Goal: Task Accomplishment & Management: Manage account settings

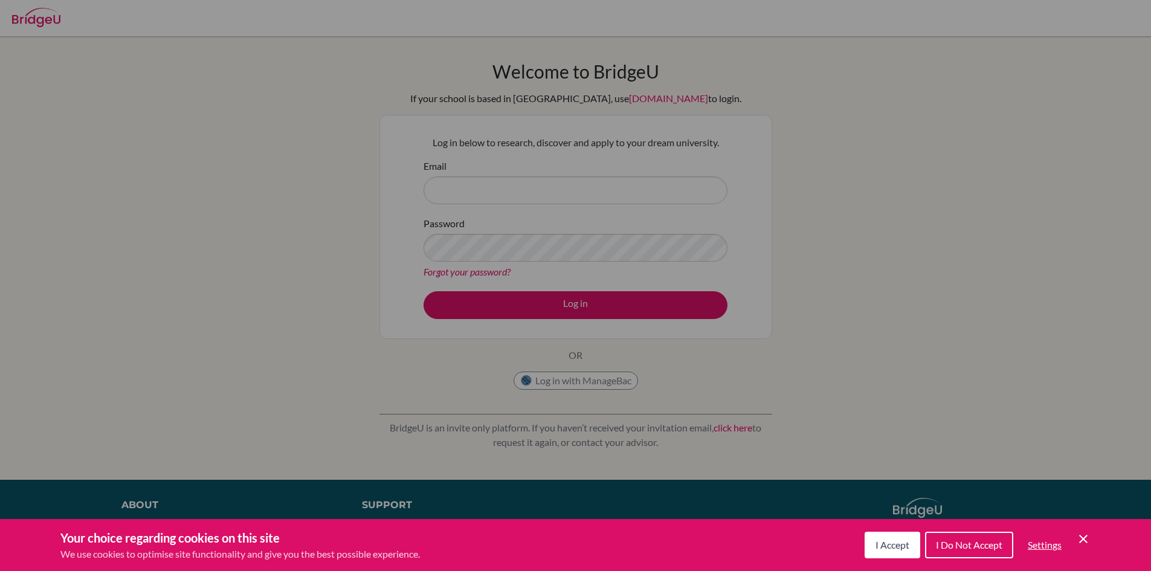
click at [894, 537] on button "I Accept" at bounding box center [893, 545] width 56 height 27
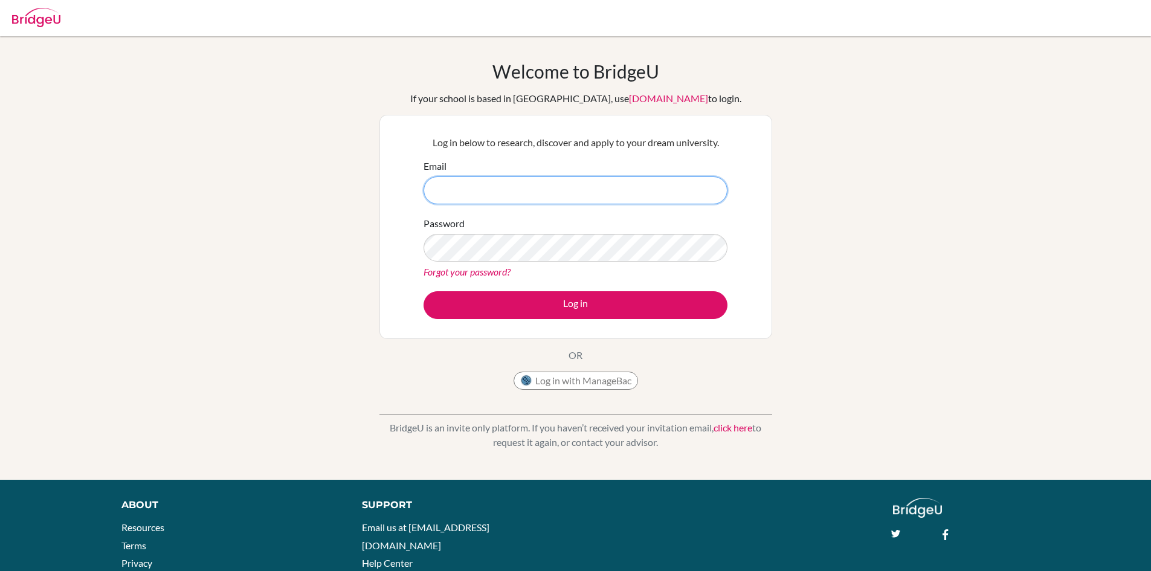
click at [518, 191] on input "Email" at bounding box center [576, 190] width 304 height 28
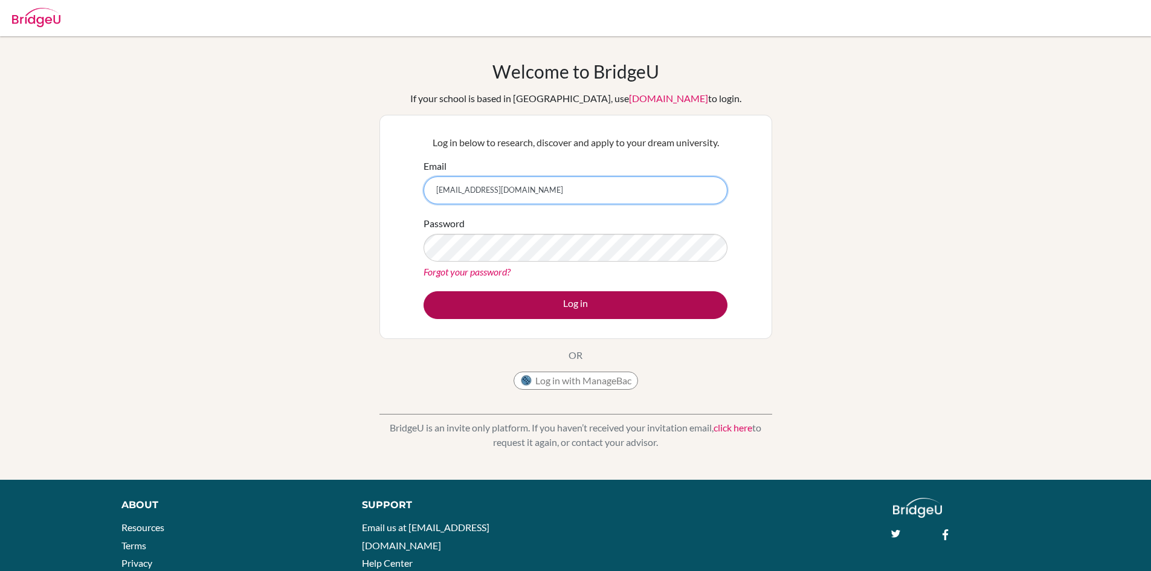
type input "nour.bekhaazi@almawakeb.sch.ae"
click at [526, 307] on button "Log in" at bounding box center [576, 305] width 304 height 28
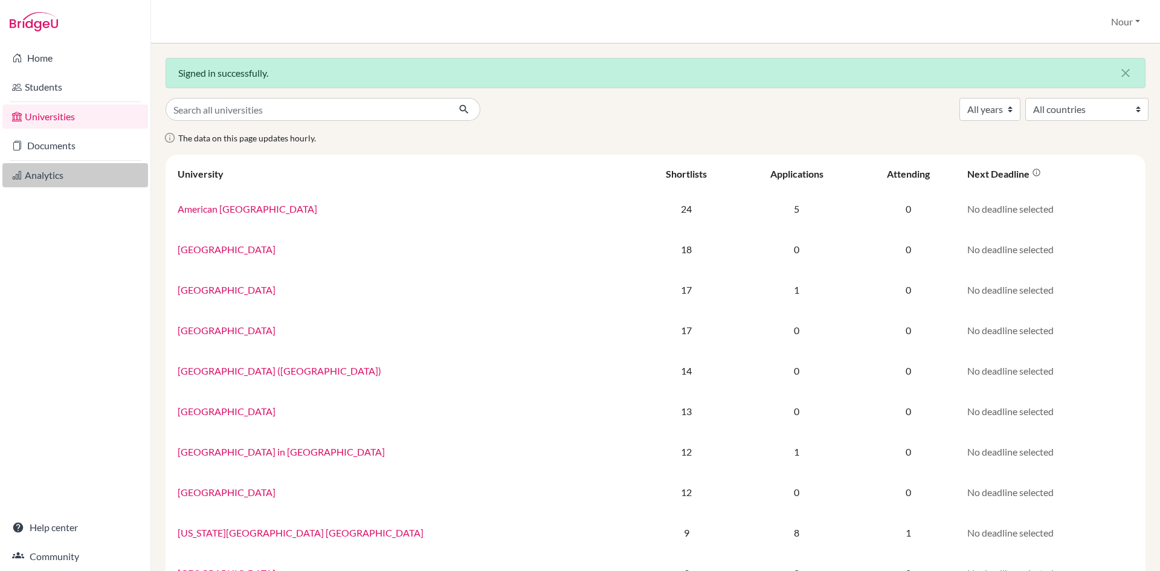
click at [40, 172] on link "Analytics" at bounding box center [75, 175] width 146 height 24
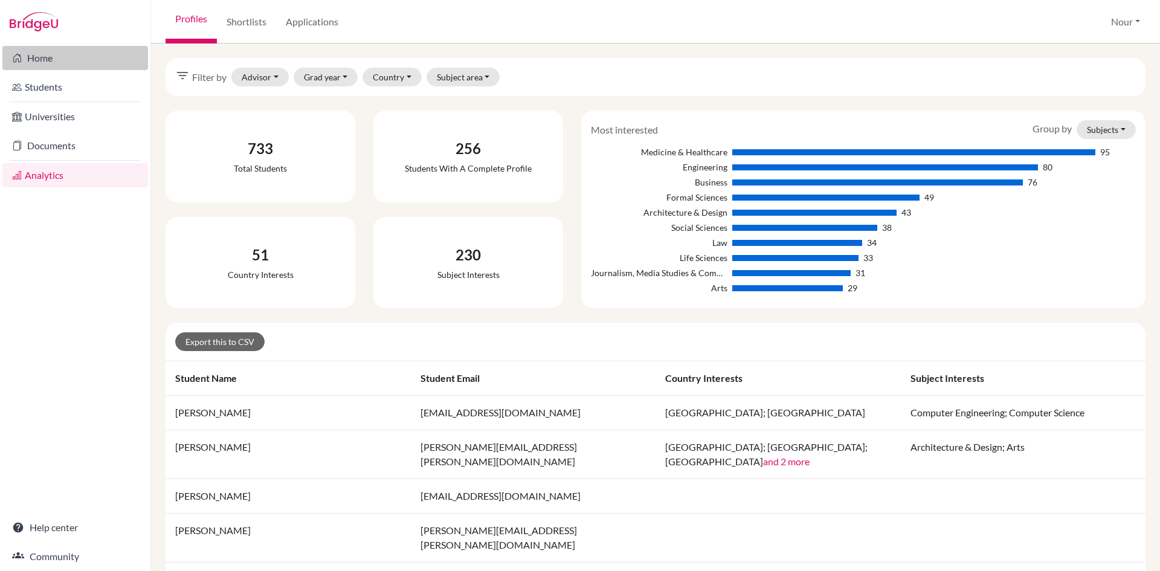
click at [36, 63] on link "Home" at bounding box center [75, 58] width 146 height 24
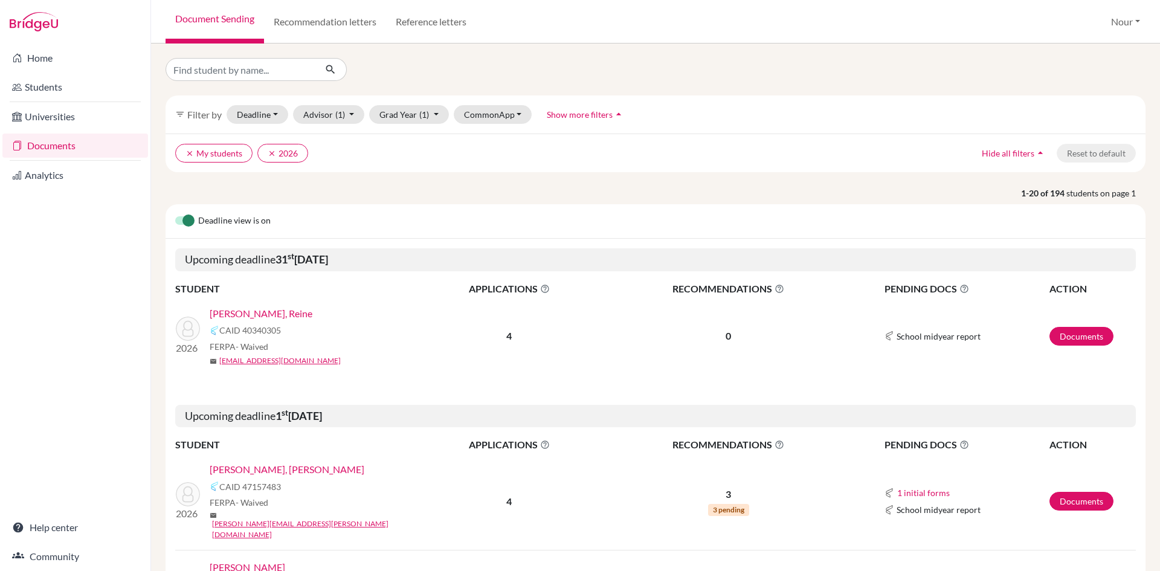
drag, startPoint x: 270, startPoint y: 47, endPoint x: 271, endPoint y: 63, distance: 16.3
click at [270, 54] on div "filter_list Filter by Deadline - Select a date range Or double click for a sing…" at bounding box center [655, 308] width 1009 height 528
click at [264, 72] on input "Find student by name..." at bounding box center [241, 69] width 150 height 23
type input "jana"
click button "submit" at bounding box center [331, 69] width 32 height 23
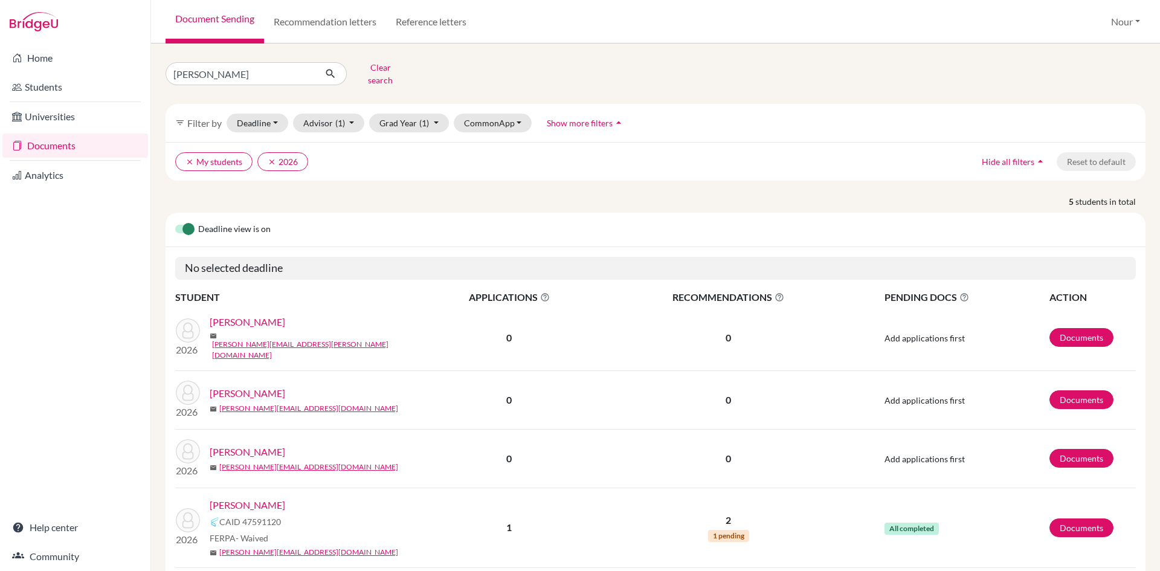
click at [246, 498] on link "Khairi, Jana" at bounding box center [248, 505] width 76 height 15
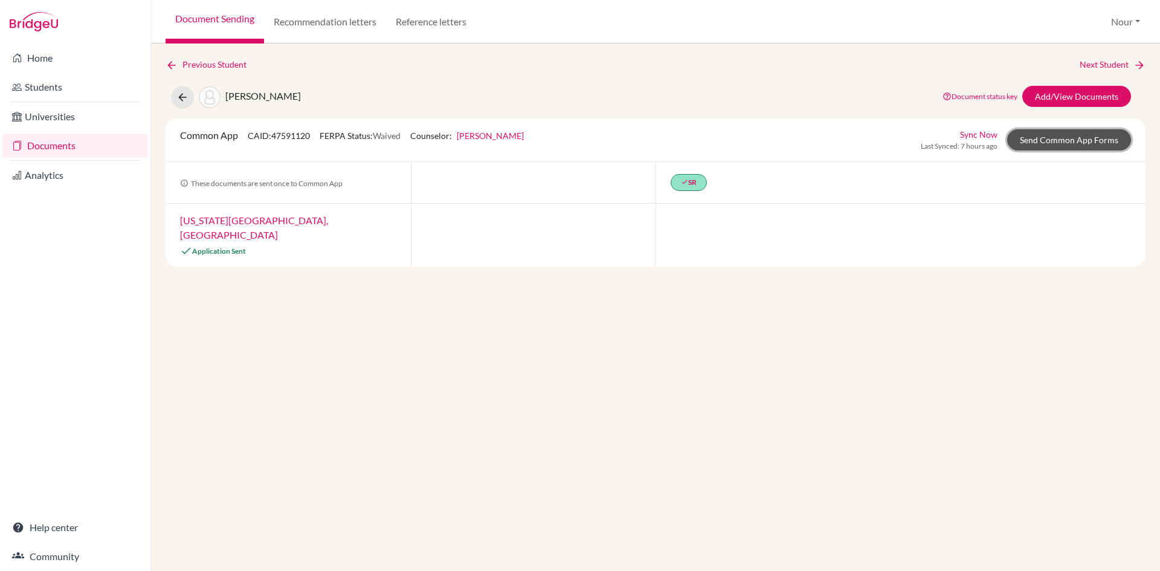
click at [1070, 140] on link "Send Common App Forms" at bounding box center [1069, 139] width 124 height 21
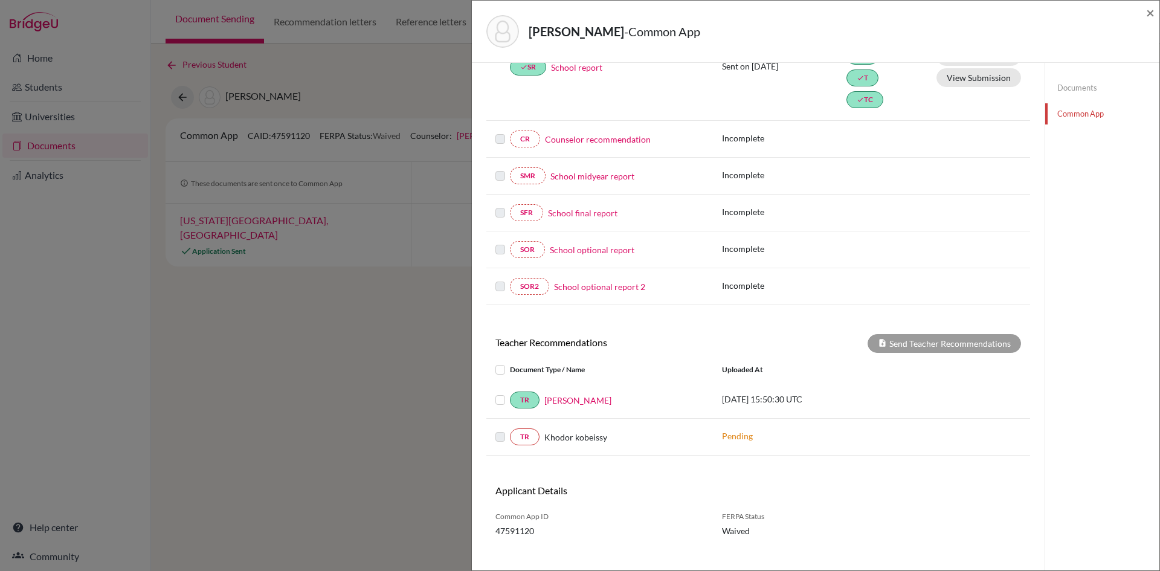
scroll to position [224, 0]
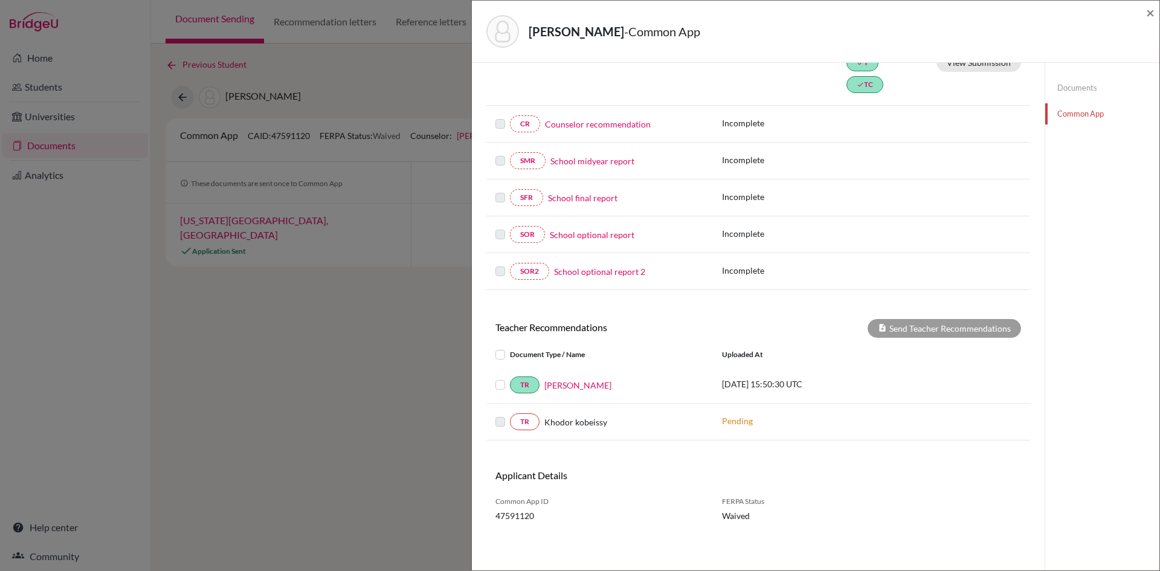
click at [510, 415] on label at bounding box center [510, 415] width 0 height 0
click at [557, 423] on span "Khodor kobeissy" at bounding box center [575, 422] width 63 height 13
click at [514, 422] on link "TR" at bounding box center [525, 421] width 30 height 17
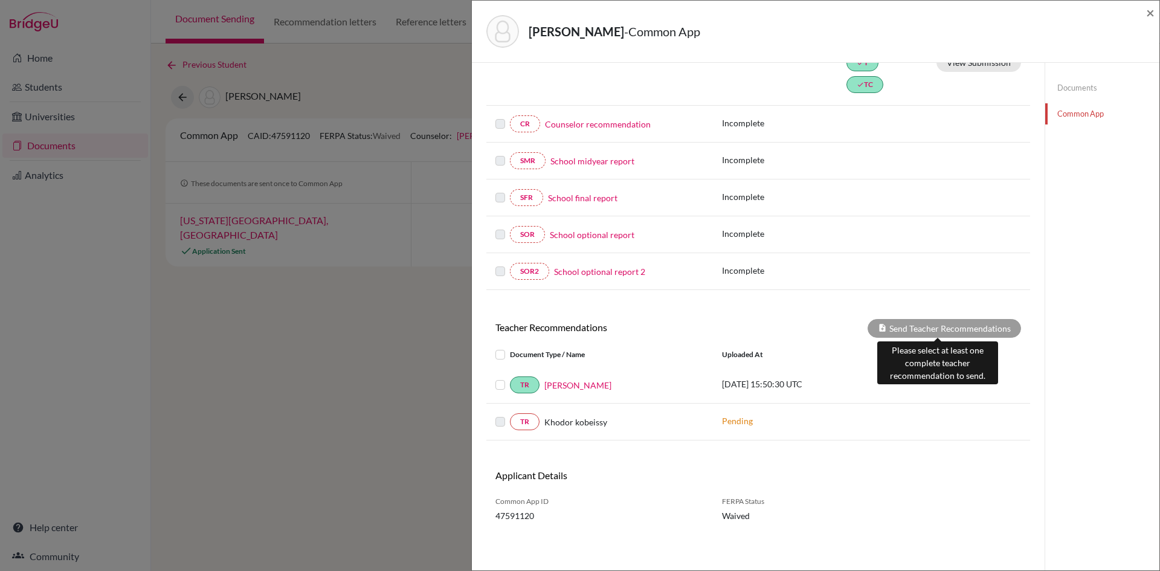
click at [906, 326] on div "Send Teacher Recommendations" at bounding box center [944, 328] width 153 height 19
click at [1062, 87] on link "Documents" at bounding box center [1102, 87] width 114 height 21
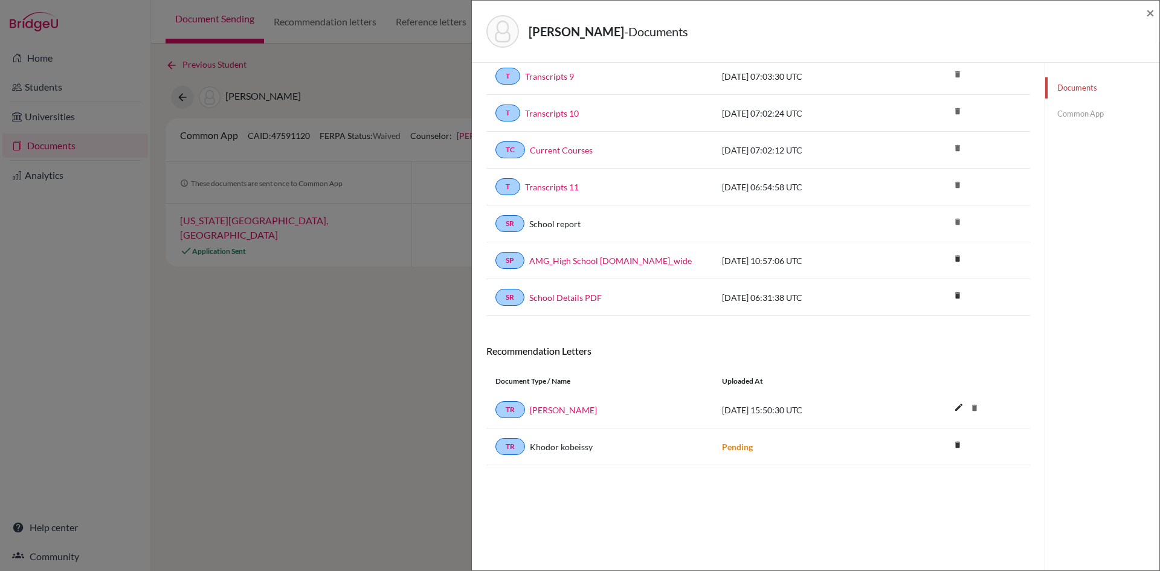
scroll to position [63, 0]
click at [1149, 12] on span "×" at bounding box center [1150, 13] width 8 height 18
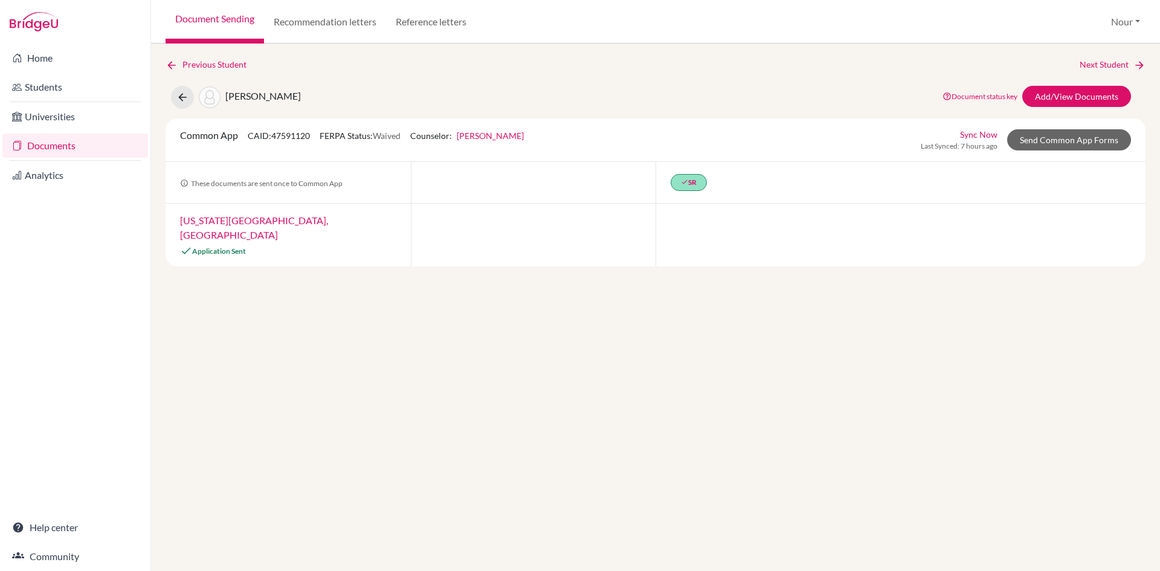
click at [92, 147] on link "Documents" at bounding box center [75, 146] width 146 height 24
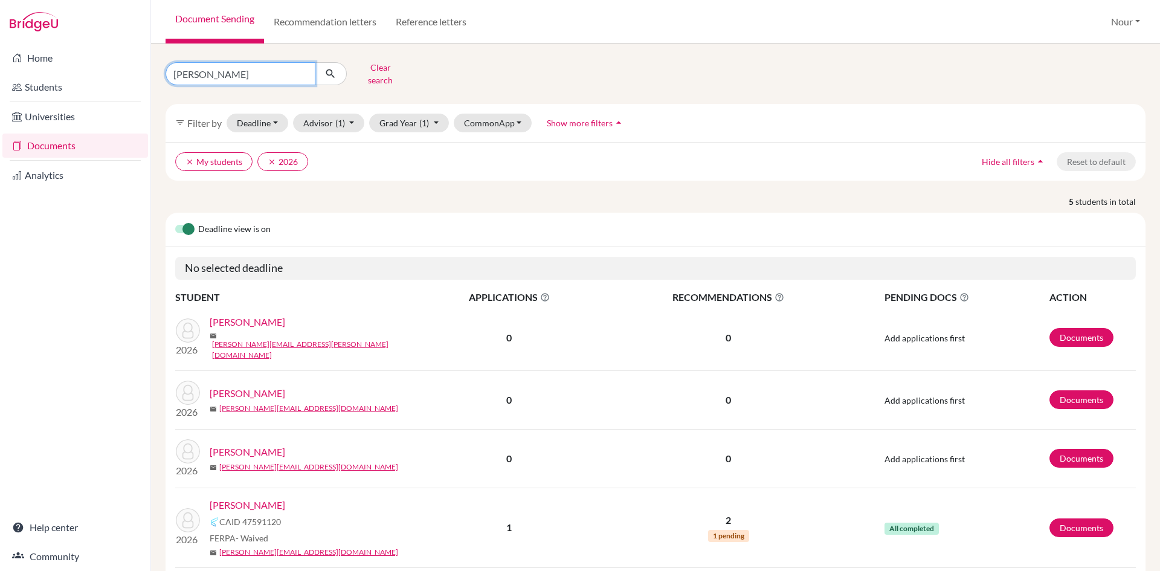
click at [296, 76] on input "jana" at bounding box center [241, 73] width 150 height 23
click at [303, 70] on input "jana" at bounding box center [241, 73] width 150 height 23
click at [286, 72] on input "Find student by name..." at bounding box center [241, 73] width 150 height 23
type input "zinah"
click button "submit" at bounding box center [331, 73] width 32 height 23
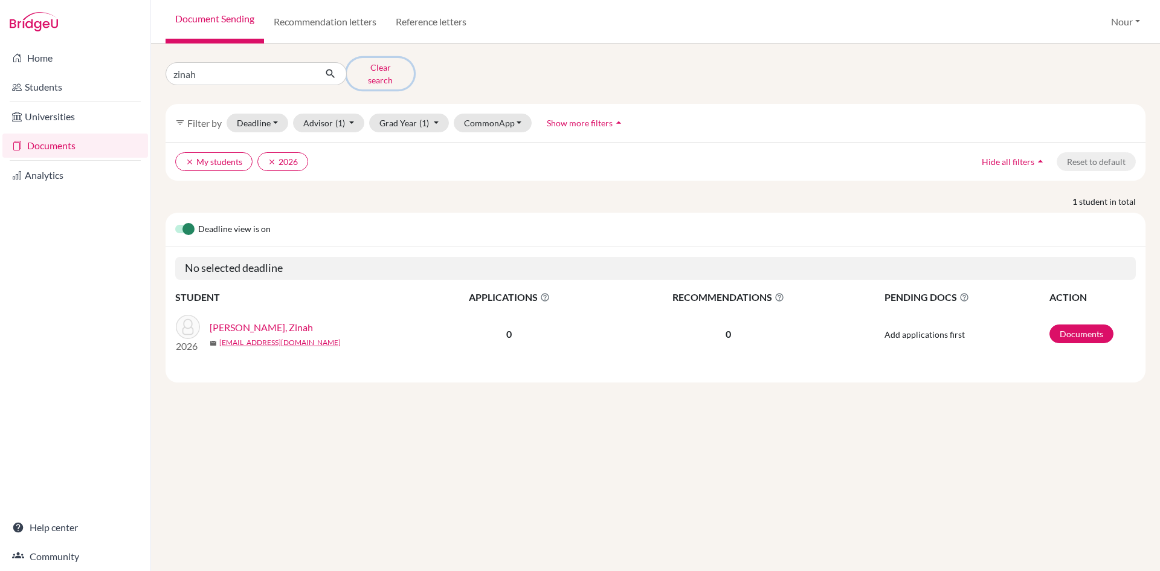
click at [363, 69] on button "Clear search" at bounding box center [380, 73] width 67 height 31
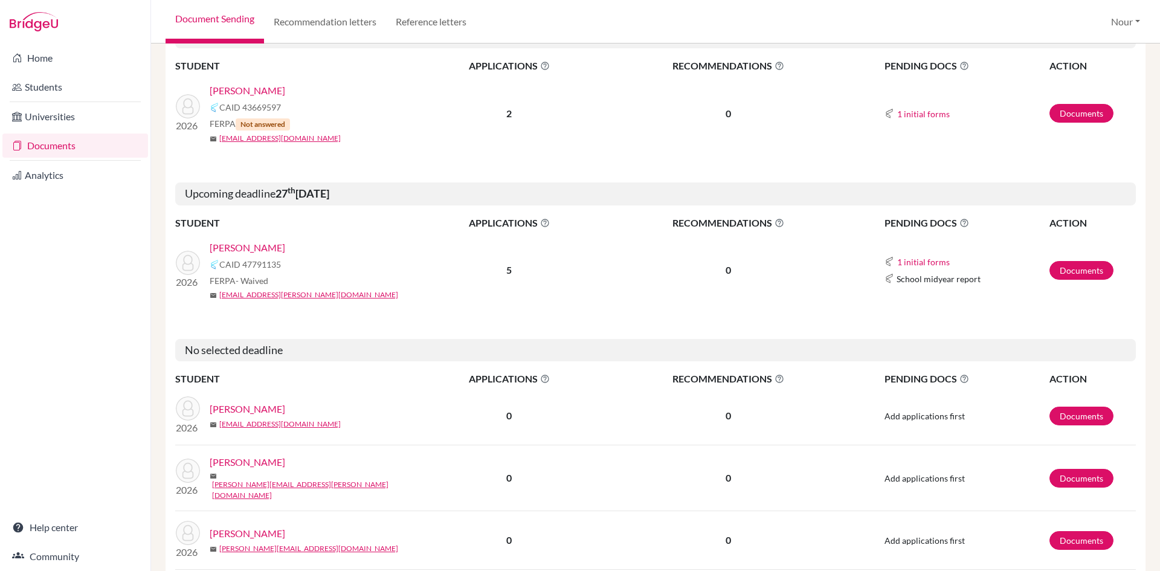
scroll to position [1027, 0]
